Goal: Task Accomplishment & Management: Manage account settings

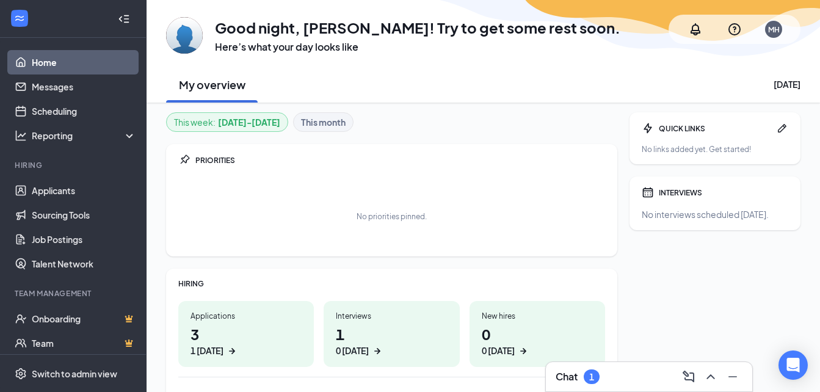
drag, startPoint x: 819, startPoint y: 82, endPoint x: 824, endPoint y: 126, distance: 44.8
click at [820, 126] on html "Home Messages Scheduling Reporting Hiring Applicants Sourcing Tools Job Posting…" at bounding box center [410, 196] width 820 height 392
click at [793, 271] on div "QUICK LINKS No links added yet. Get started! INTERVIEWS No interviews scheduled…" at bounding box center [715, 324] width 171 height 424
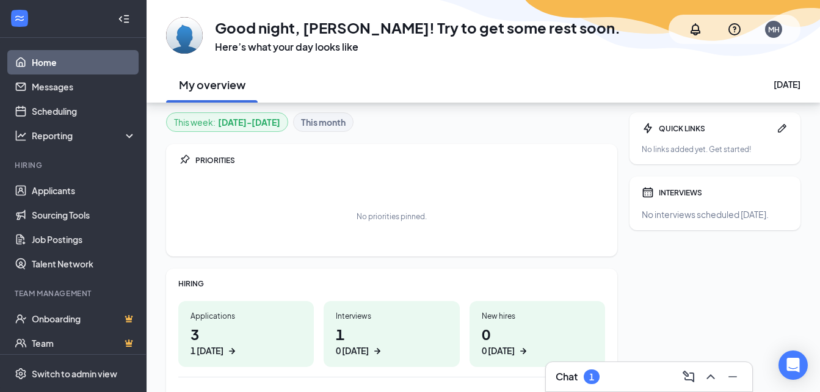
scroll to position [110, 0]
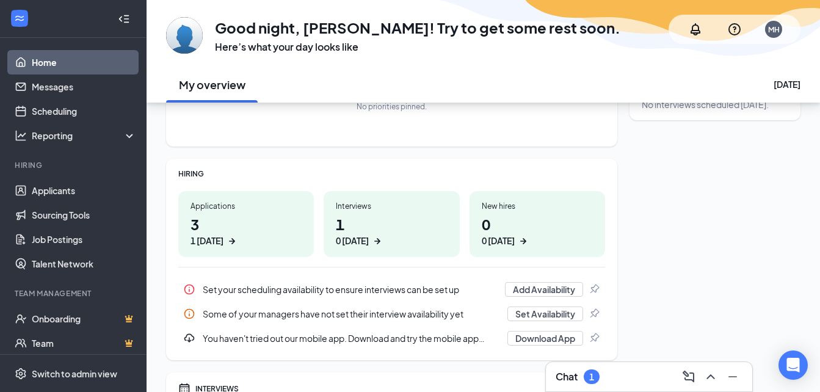
click at [596, 376] on div "1" at bounding box center [592, 376] width 16 height 15
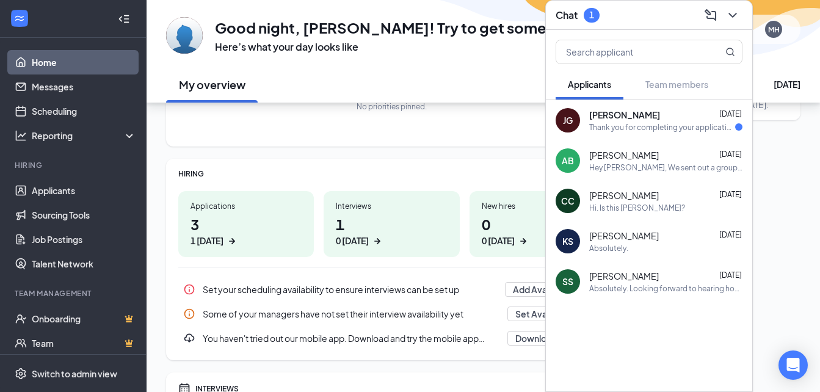
click at [660, 127] on div "Thank you for completing your application for the Assistant Manager position. W…" at bounding box center [662, 127] width 146 height 10
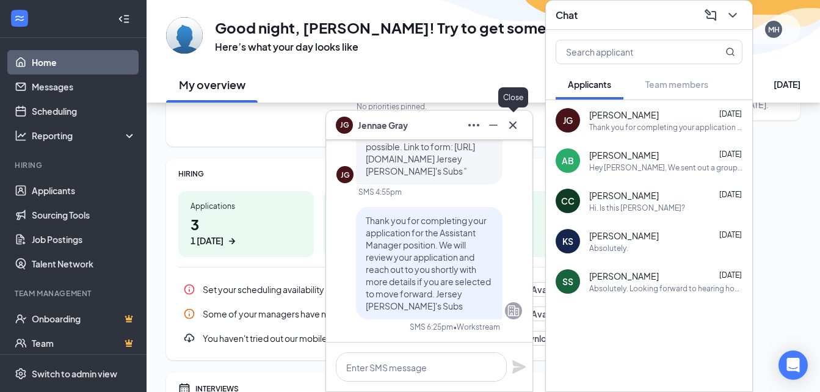
click at [518, 127] on icon "Cross" at bounding box center [513, 125] width 15 height 15
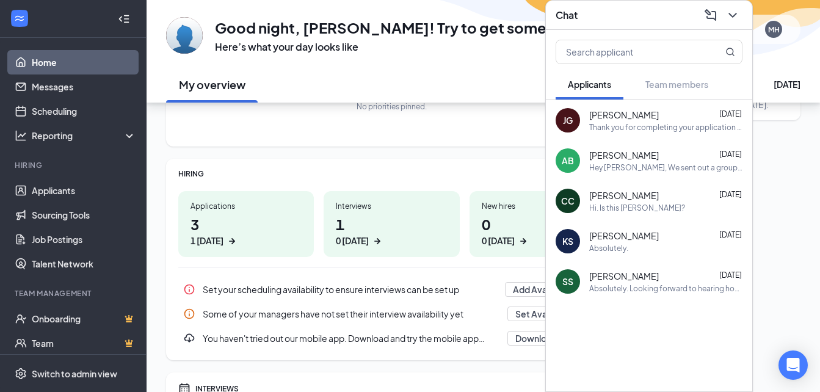
click at [649, 15] on div "Chat" at bounding box center [649, 14] width 187 height 19
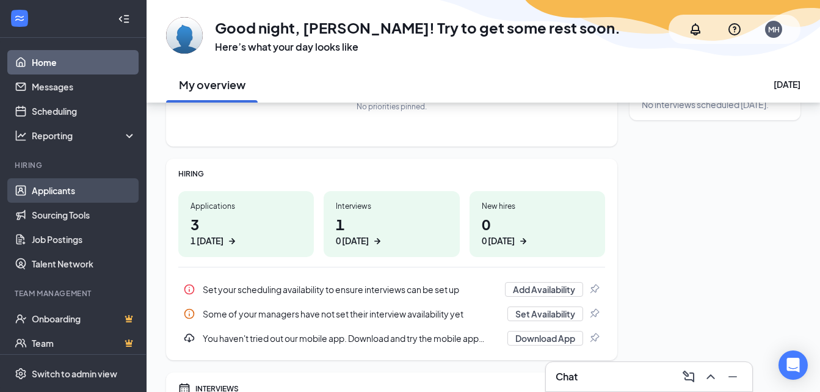
click at [71, 184] on link "Applicants" at bounding box center [84, 190] width 104 height 24
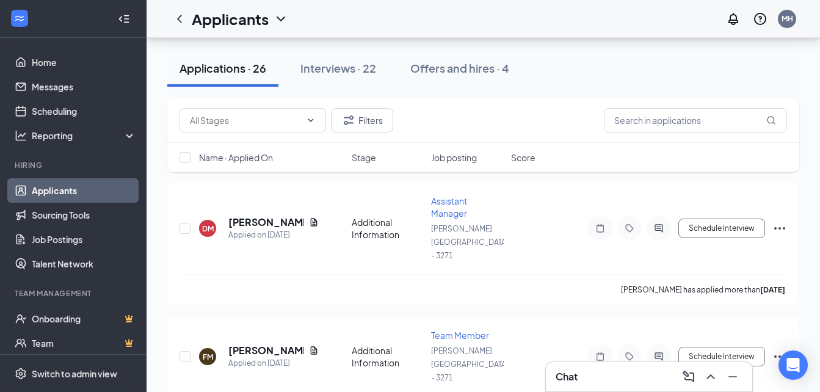
scroll to position [722, 0]
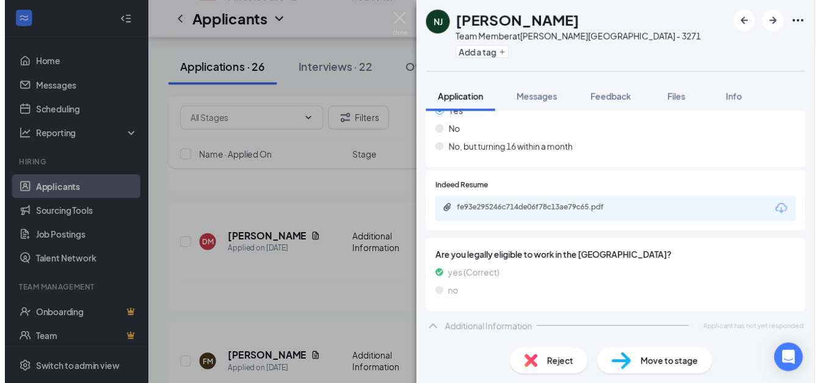
scroll to position [214, 0]
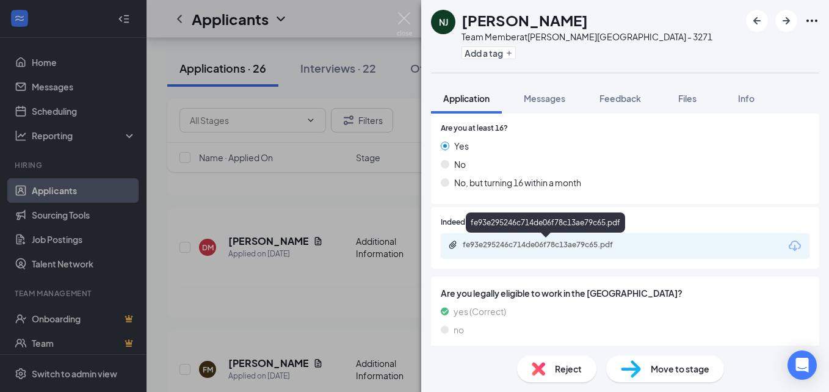
click at [576, 247] on div "fe93e295246c714de06f78c13ae79c65.pdf" at bounding box center [548, 245] width 171 height 10
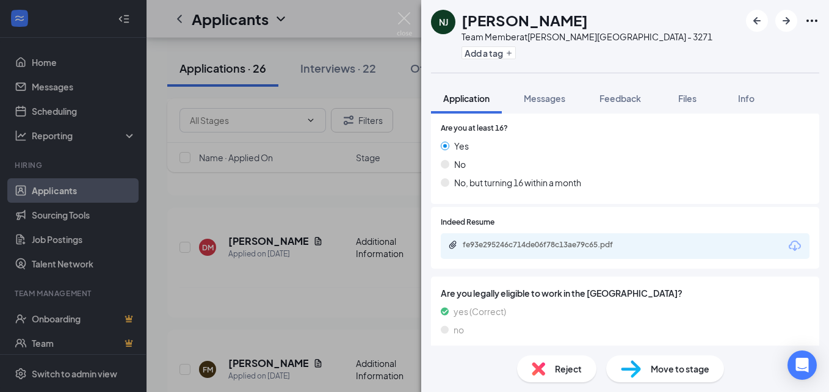
click at [412, 189] on div "NJ [PERSON_NAME] Team Member at [PERSON_NAME][GEOGRAPHIC_DATA] - 3271 Add a tag…" at bounding box center [414, 196] width 829 height 392
click at [360, 224] on div "NJ [PERSON_NAME] Team Member at [PERSON_NAME][GEOGRAPHIC_DATA] - 3271 Add a tag…" at bounding box center [414, 196] width 829 height 392
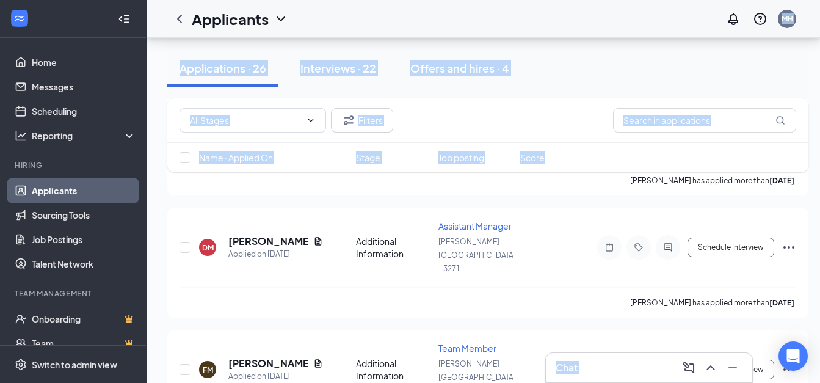
drag, startPoint x: 412, startPoint y: 24, endPoint x: 749, endPoint y: 170, distance: 367.7
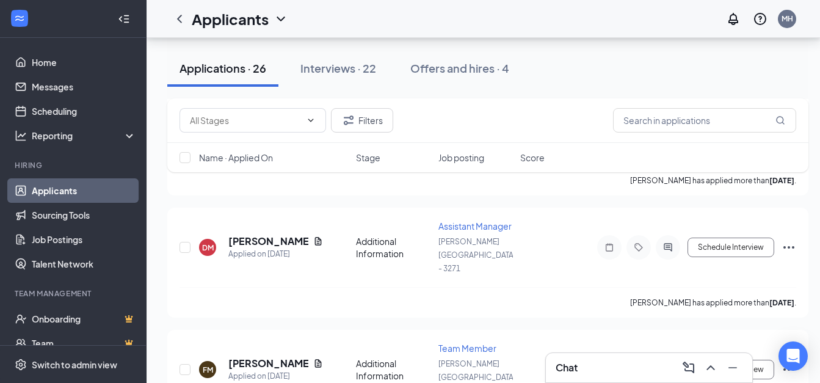
drag, startPoint x: 749, startPoint y: 170, endPoint x: 816, endPoint y: 185, distance: 68.3
click at [371, 156] on span "Stage" at bounding box center [368, 157] width 24 height 12
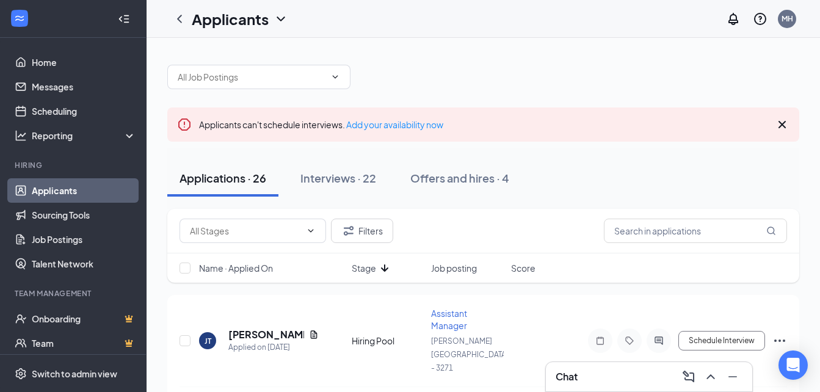
click at [379, 264] on icon "ArrowDown" at bounding box center [384, 268] width 15 height 15
click at [445, 265] on span "Job posting" at bounding box center [454, 268] width 46 height 12
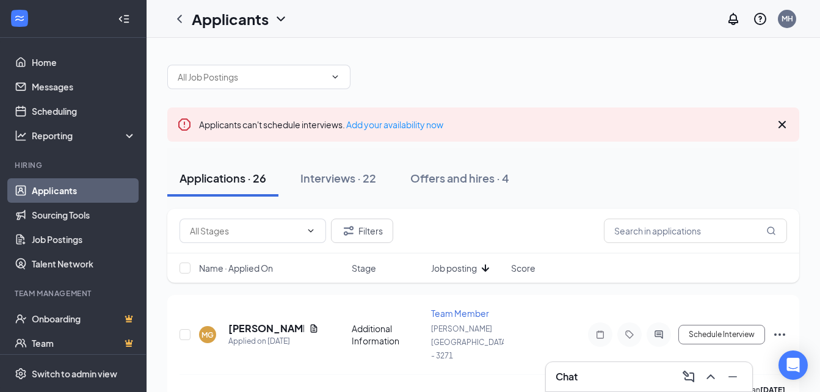
click at [445, 265] on span "Job posting" at bounding box center [454, 268] width 46 height 12
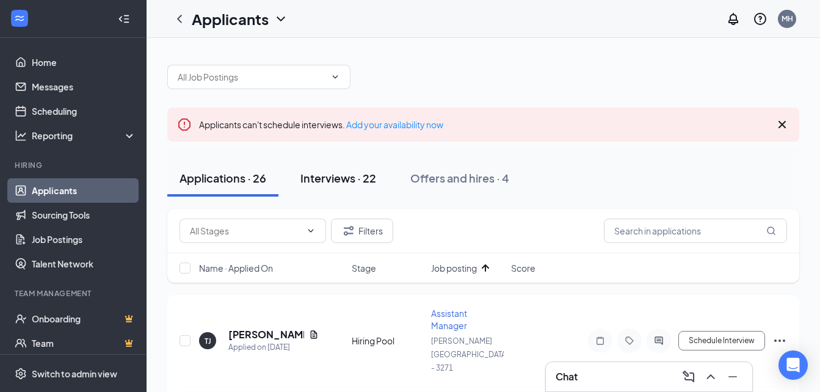
click at [348, 189] on button "Interviews · 22" at bounding box center [338, 178] width 100 height 37
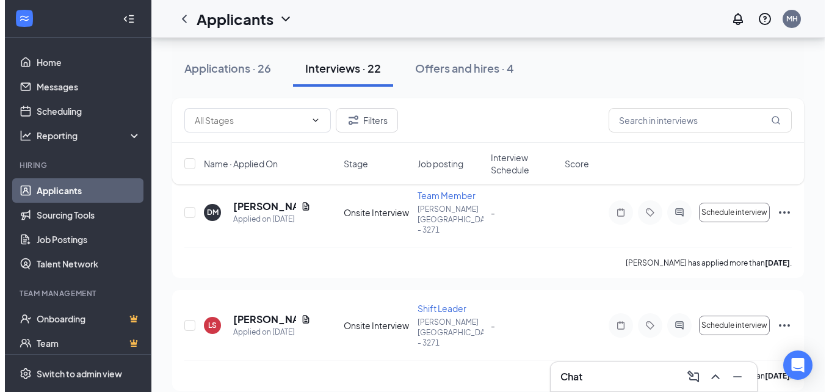
scroll to position [146, 0]
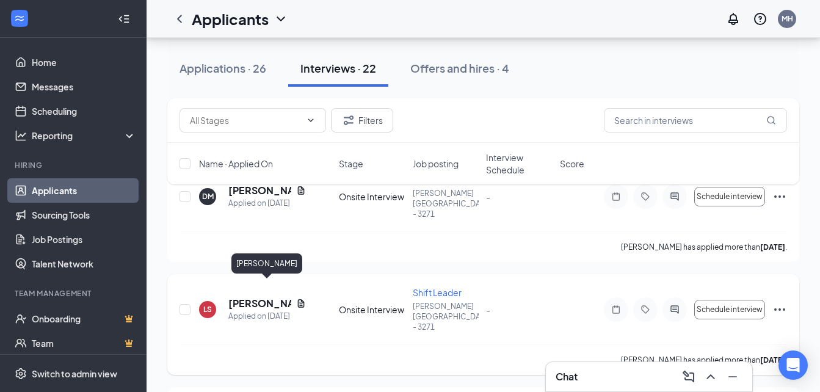
click at [252, 297] on h5 "[PERSON_NAME]" at bounding box center [259, 303] width 63 height 13
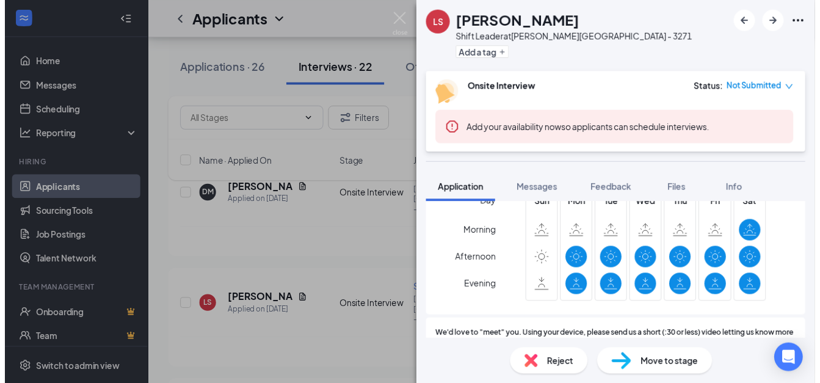
scroll to position [573, 0]
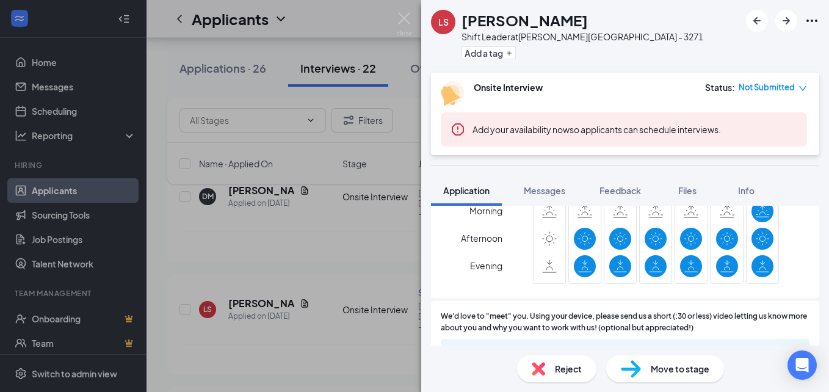
click at [377, 288] on div "LS [PERSON_NAME] Shift Leader at [PERSON_NAME][GEOGRAPHIC_DATA] - 3271 Add a ta…" at bounding box center [414, 196] width 829 height 392
click at [280, 232] on div "LS [PERSON_NAME] Shift Leader at [PERSON_NAME][GEOGRAPHIC_DATA] - 3271 Add a ta…" at bounding box center [414, 196] width 829 height 392
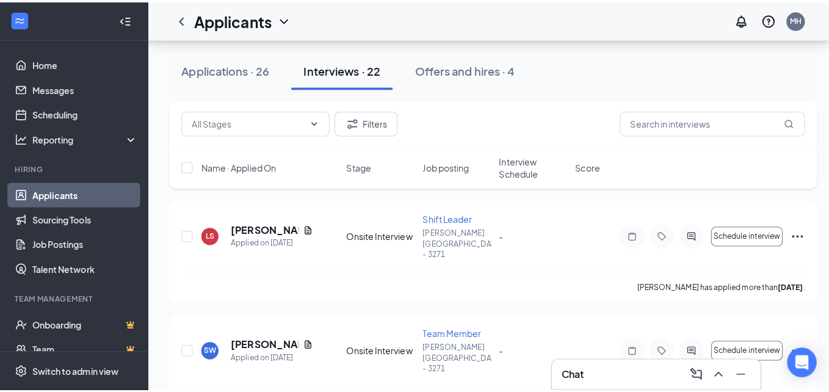
scroll to position [267, 0]
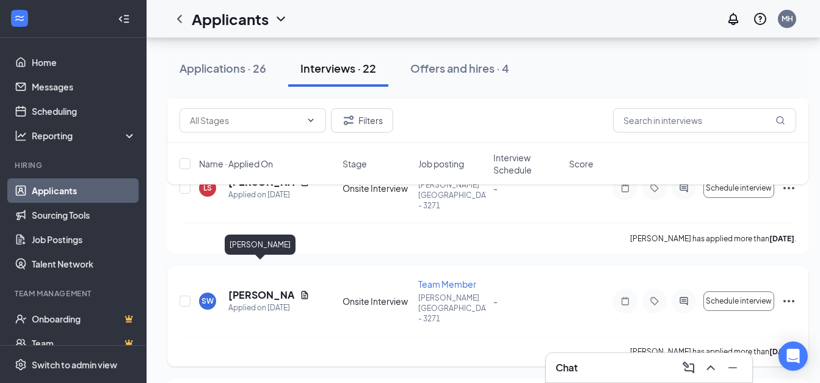
click at [245, 288] on h5 "[PERSON_NAME]" at bounding box center [261, 294] width 67 height 13
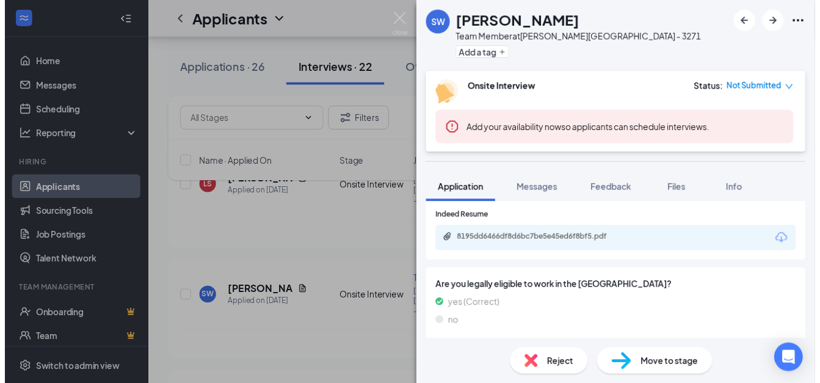
scroll to position [280, 0]
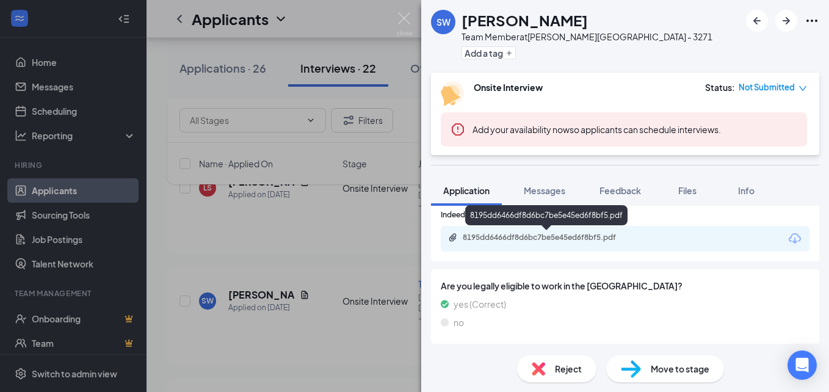
click at [567, 242] on div "8195dd6466df8d6bc7be5e45ed6f8bf5.pdf" at bounding box center [548, 238] width 171 height 10
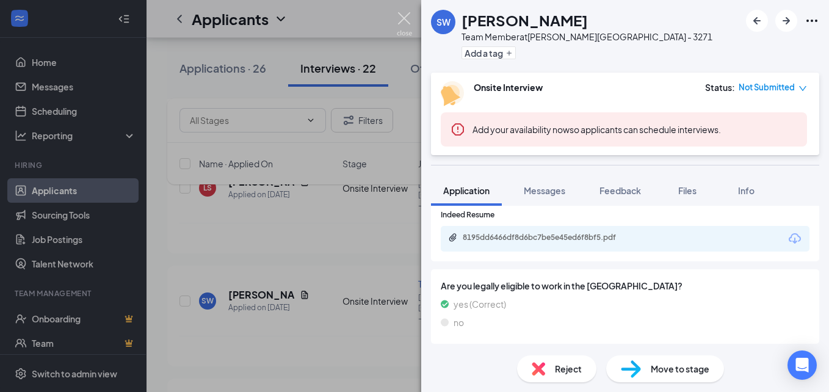
click at [403, 16] on img at bounding box center [404, 24] width 15 height 24
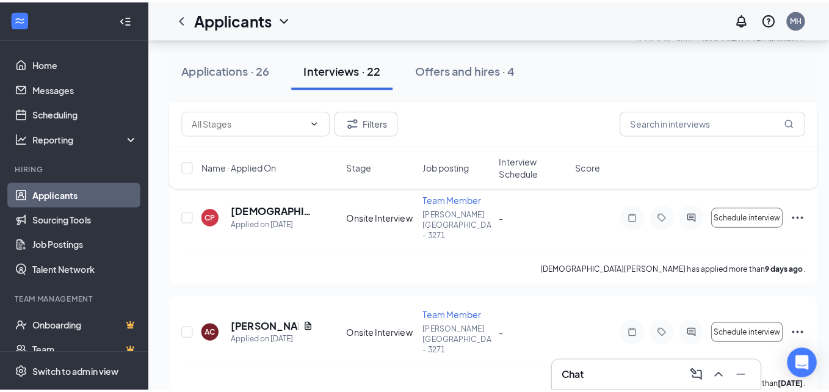
scroll to position [585, 0]
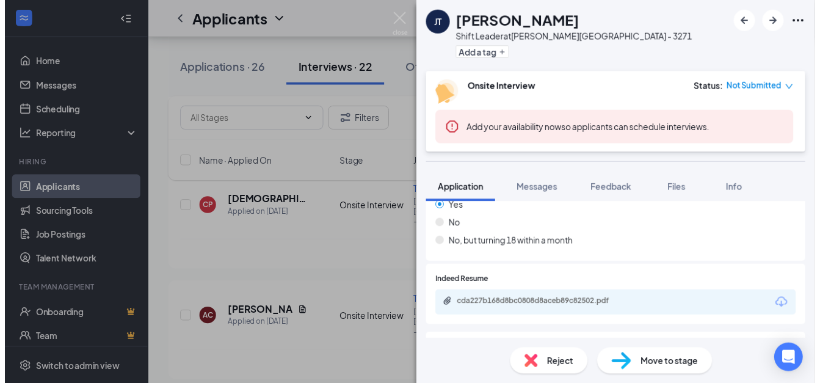
scroll to position [248, 0]
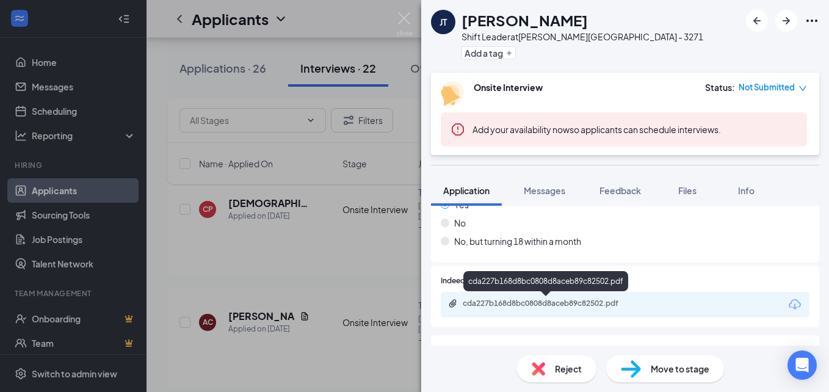
click at [530, 305] on div "cda227b168d8bc0808d8aceb89c82502.pdf" at bounding box center [548, 304] width 171 height 10
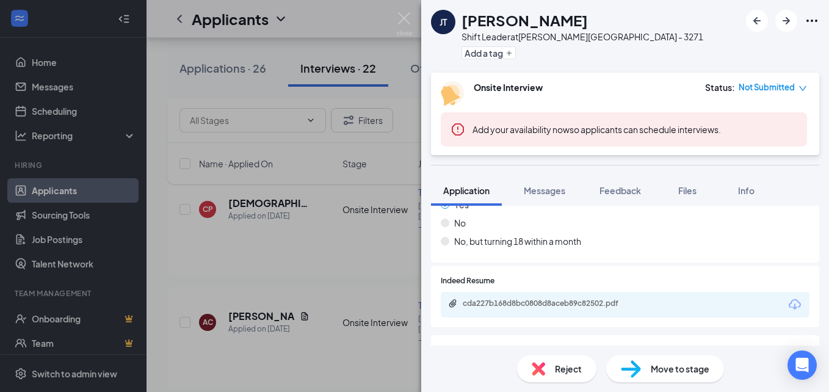
click at [355, 165] on div "JT [PERSON_NAME] Leader at [PERSON_NAME][GEOGRAPHIC_DATA] - 3271 Add a tag Onsi…" at bounding box center [414, 196] width 829 height 392
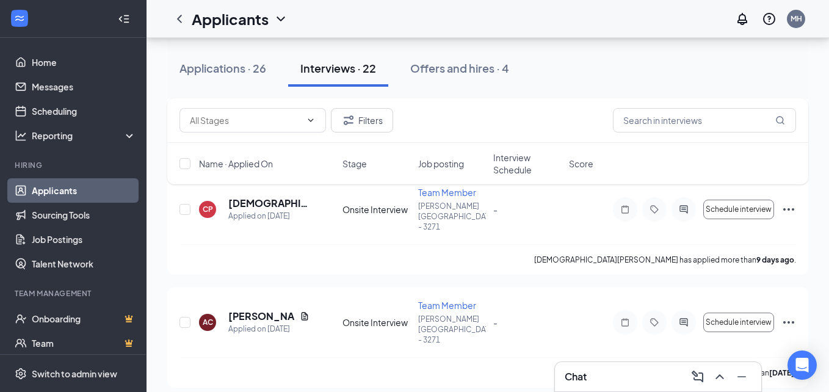
click at [407, 19] on div "Applicants MH" at bounding box center [488, 19] width 683 height 38
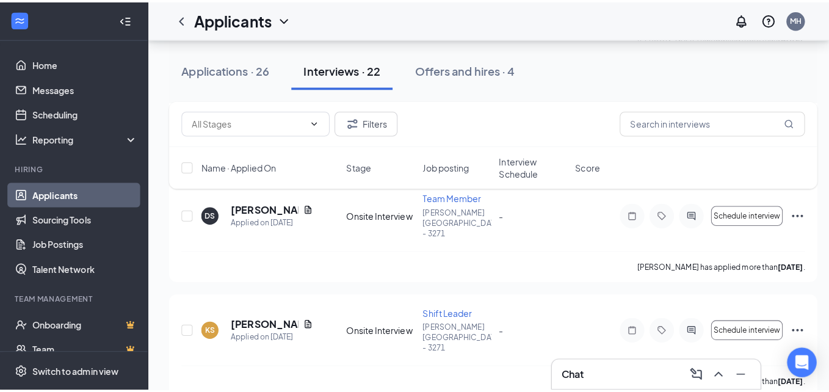
scroll to position [926, 0]
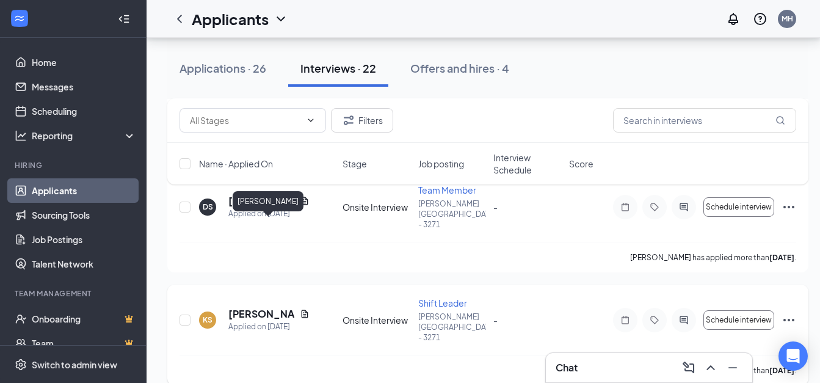
click at [254, 307] on h5 "[PERSON_NAME]" at bounding box center [261, 313] width 67 height 13
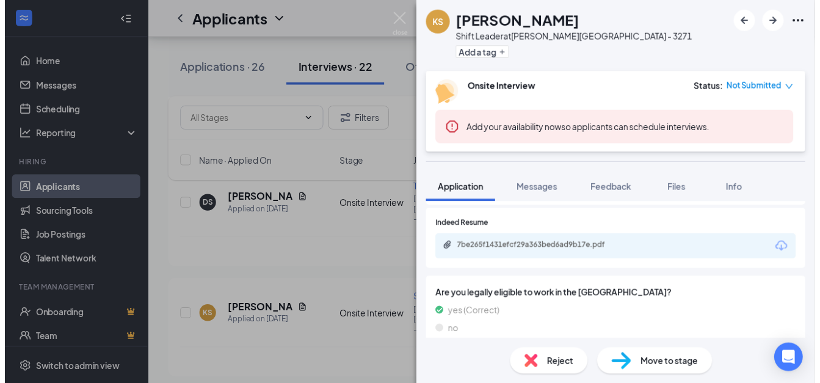
scroll to position [271, 0]
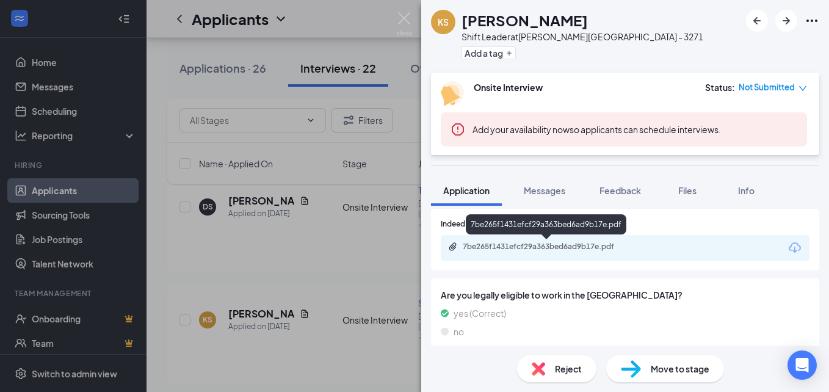
click at [558, 247] on div "7be265f1431efcf29a363bed6ad9b17e.pdf" at bounding box center [548, 247] width 171 height 10
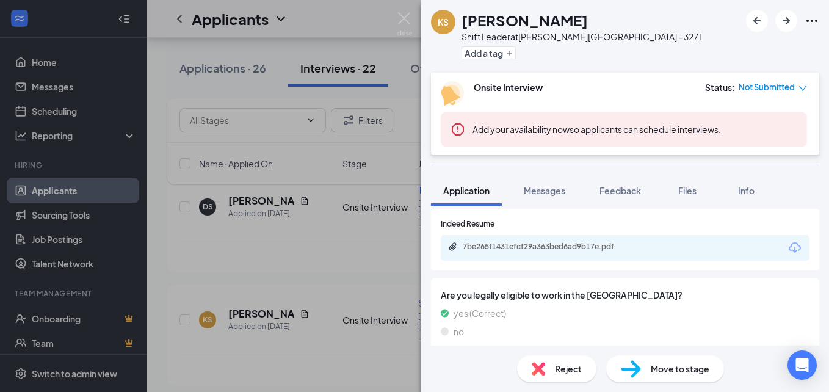
click at [355, 191] on div "KS [PERSON_NAME] Shift Leader at [PERSON_NAME][GEOGRAPHIC_DATA] - 3271 Add a ta…" at bounding box center [414, 196] width 829 height 392
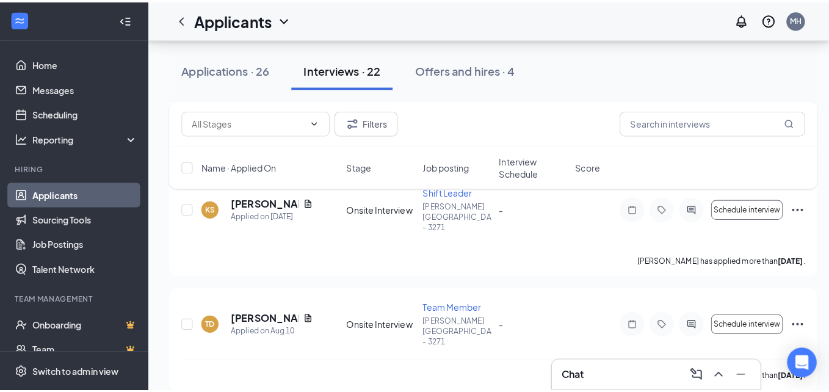
scroll to position [1055, 0]
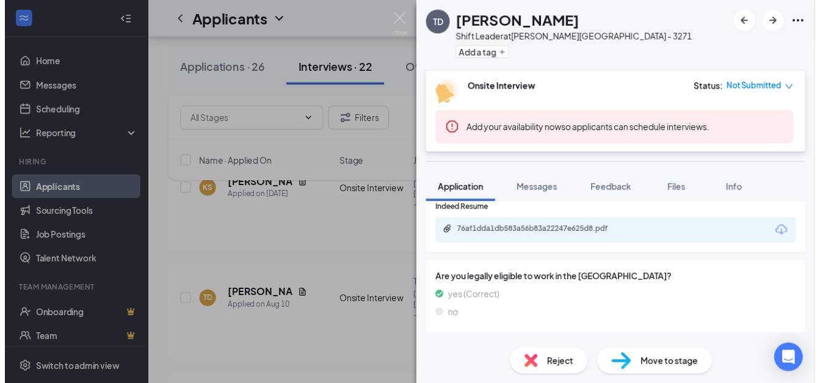
scroll to position [276, 0]
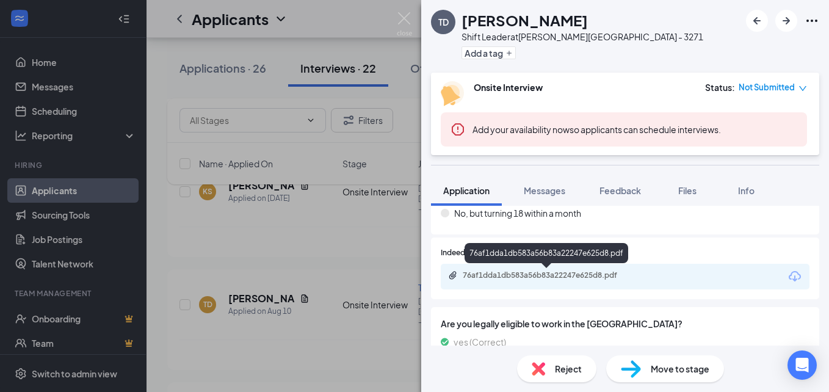
click at [561, 275] on div "76af1dda1db583a56b83a22247e625d8.pdf" at bounding box center [548, 276] width 171 height 10
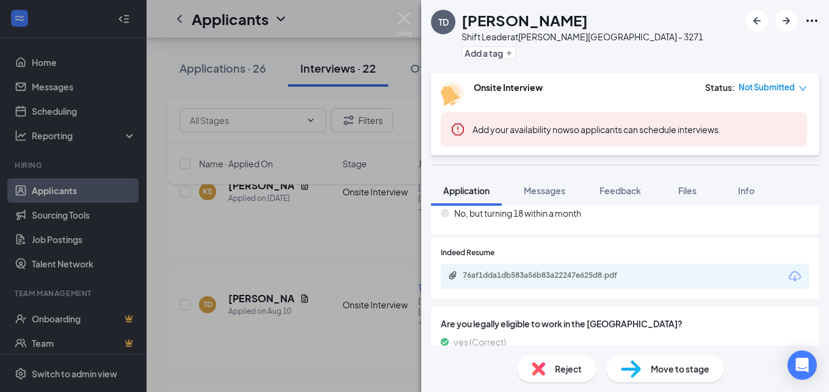
click at [413, 20] on div "TD [PERSON_NAME] Shift Leader at [PERSON_NAME][GEOGRAPHIC_DATA] - 3271 Add a ta…" at bounding box center [414, 196] width 829 height 392
click at [402, 15] on div "Applicants MH" at bounding box center [488, 19] width 683 height 38
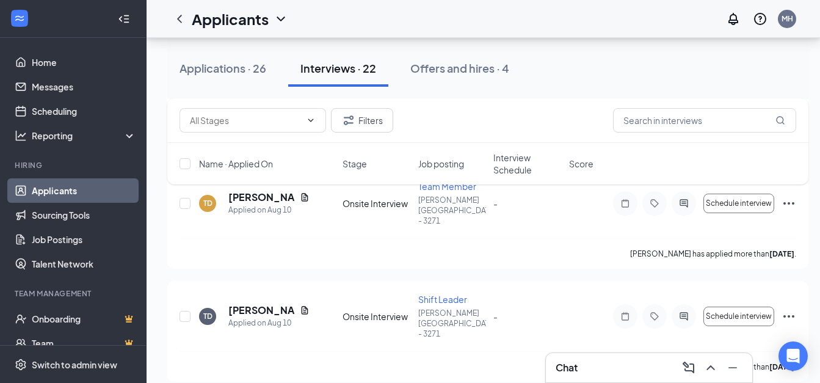
scroll to position [1139, 0]
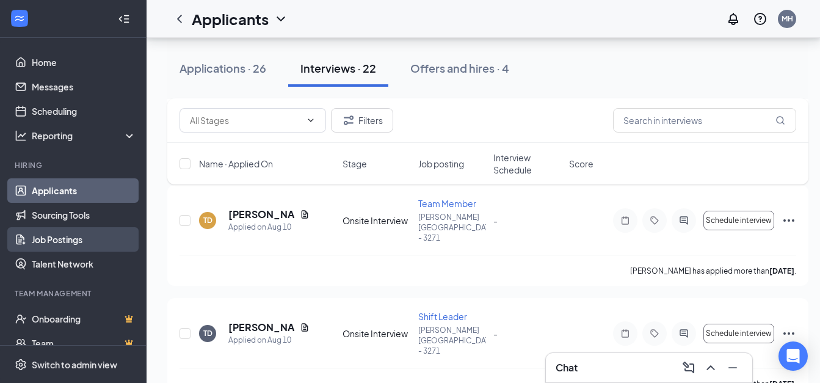
click at [44, 239] on link "Job Postings" at bounding box center [84, 239] width 104 height 24
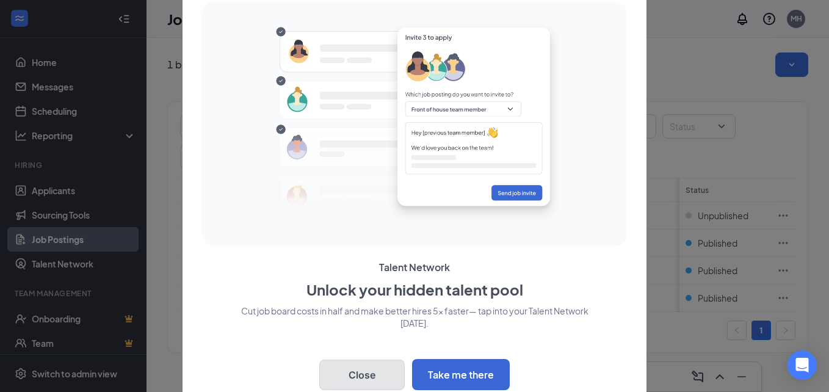
click at [369, 370] on button "Close" at bounding box center [361, 375] width 85 height 31
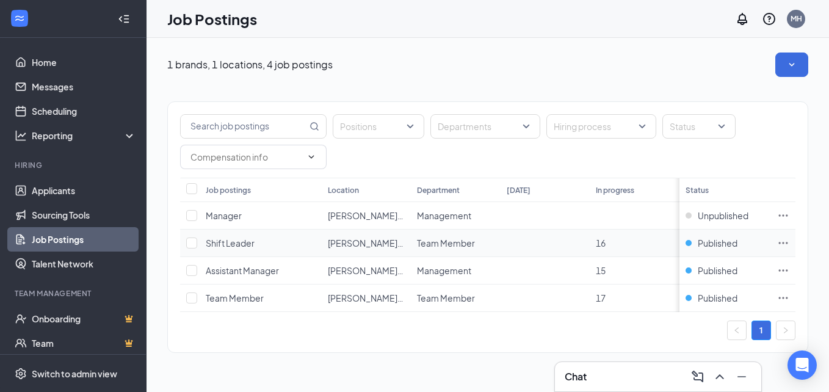
click at [239, 245] on span "Shift Leader" at bounding box center [230, 243] width 49 height 11
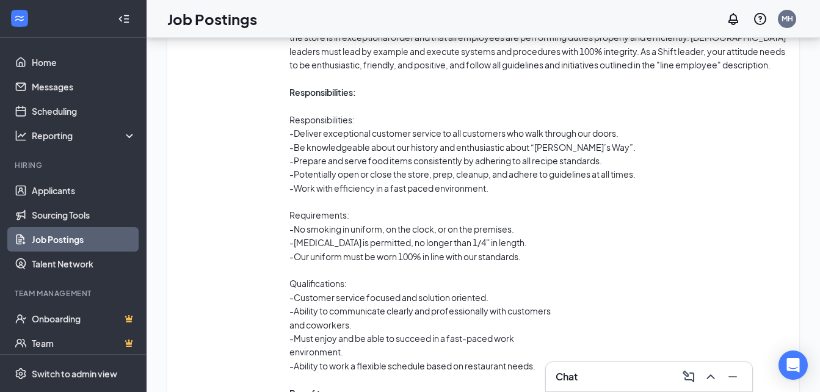
scroll to position [870, 0]
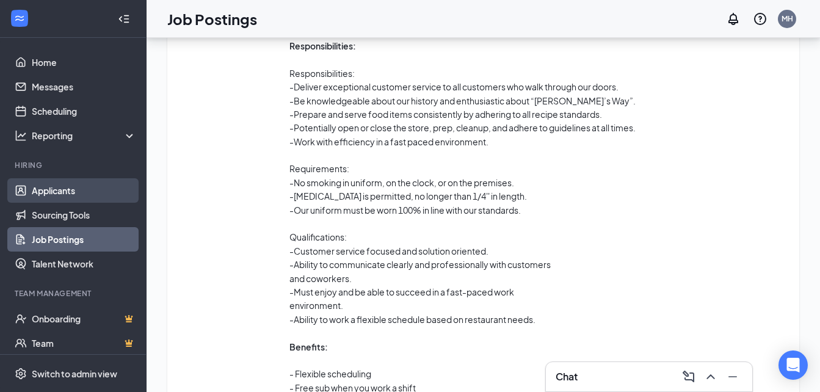
click at [69, 194] on link "Applicants" at bounding box center [84, 190] width 104 height 24
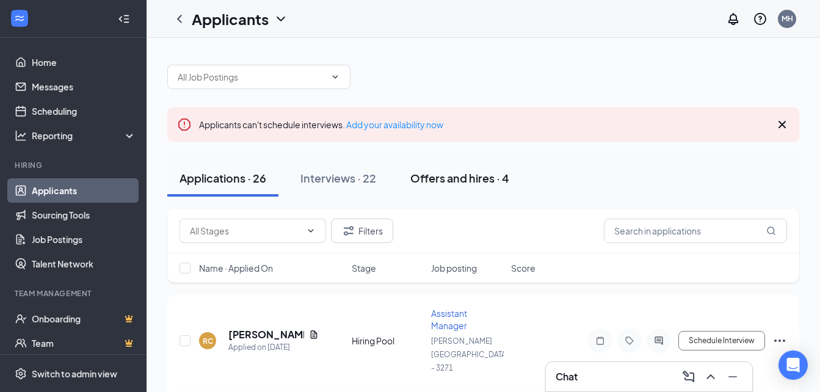
click at [434, 174] on div "Offers and hires · 4" at bounding box center [459, 177] width 99 height 15
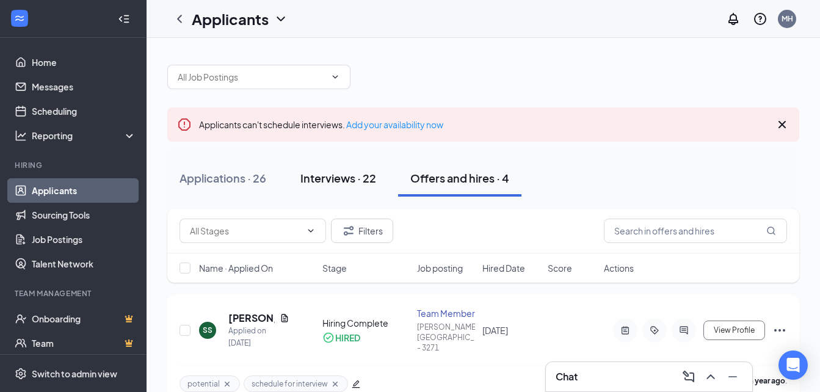
click at [363, 175] on div "Interviews · 22" at bounding box center [338, 177] width 76 height 15
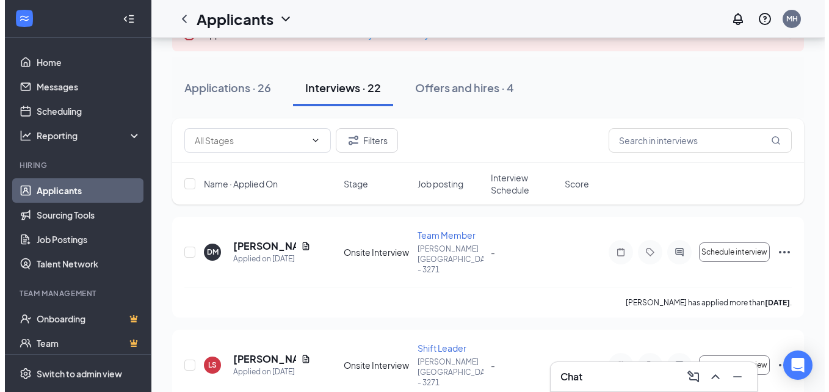
scroll to position [82, 0]
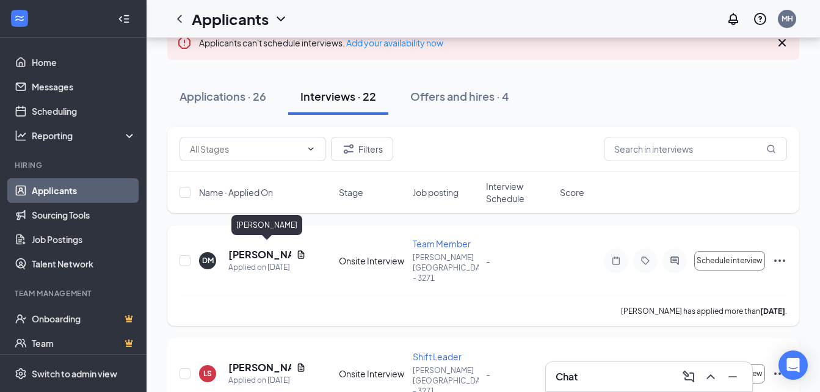
click at [255, 249] on h5 "[PERSON_NAME]" at bounding box center [259, 254] width 63 height 13
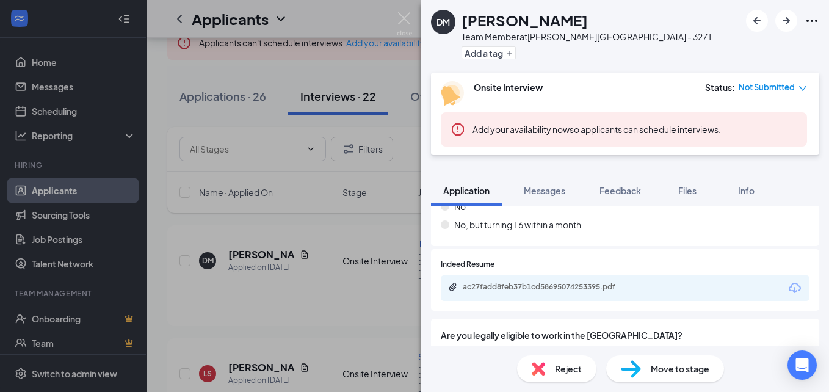
scroll to position [274, 0]
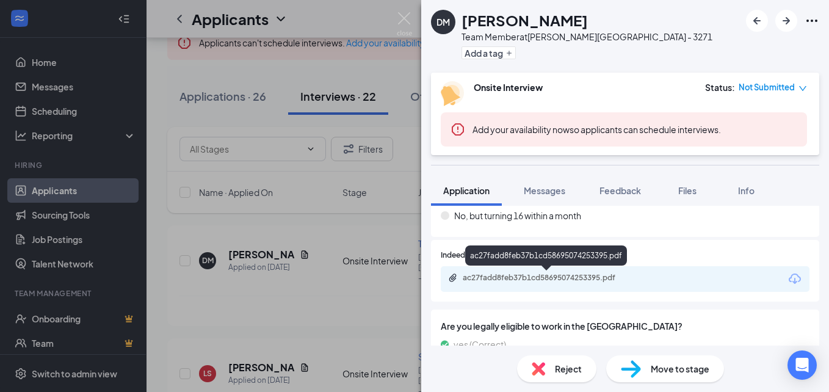
click at [512, 282] on div "ac27fadd8feb37b1cd58695074253395.pdf" at bounding box center [548, 278] width 171 height 10
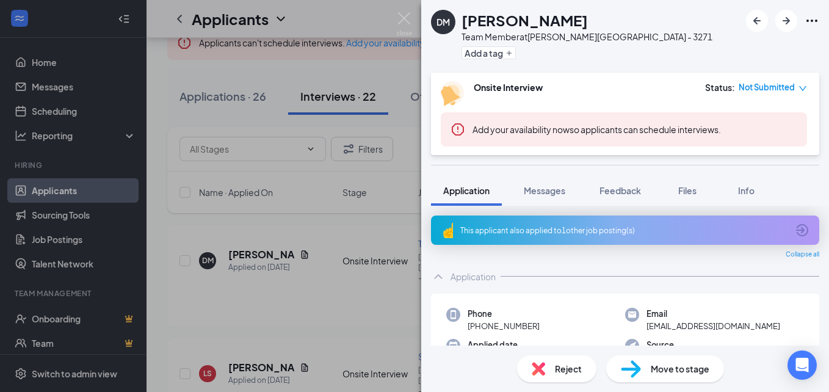
scroll to position [274, 0]
